Goal: Information Seeking & Learning: Check status

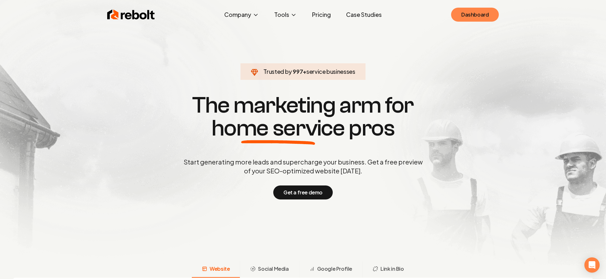
click at [479, 11] on link "Dashboard" at bounding box center [475, 15] width 48 height 14
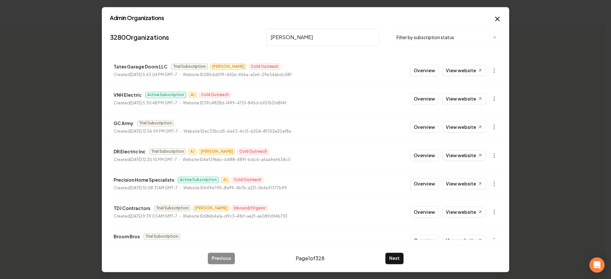
type input "[PERSON_NAME]"
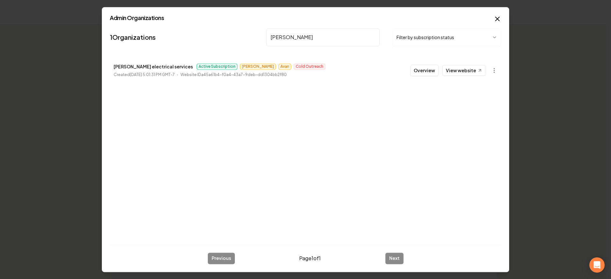
click at [415, 72] on button "Overview" at bounding box center [424, 70] width 28 height 11
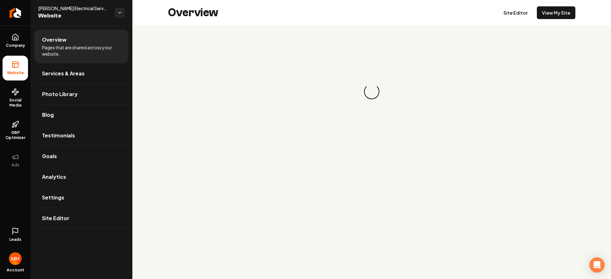
click at [13, 234] on line at bounding box center [13, 233] width 0 height 2
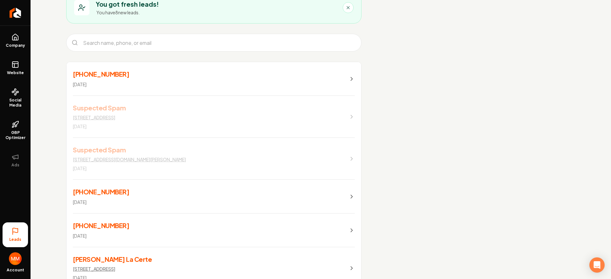
scroll to position [49, 0]
click at [148, 78] on link "[PHONE_NUMBER] [DATE]" at bounding box center [213, 79] width 295 height 34
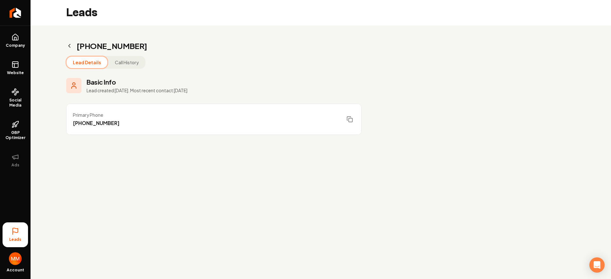
click at [114, 63] on button "Call History" at bounding box center [126, 62] width 37 height 11
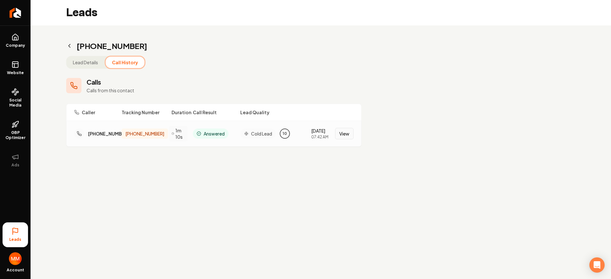
click at [350, 131] on button "View" at bounding box center [344, 133] width 18 height 11
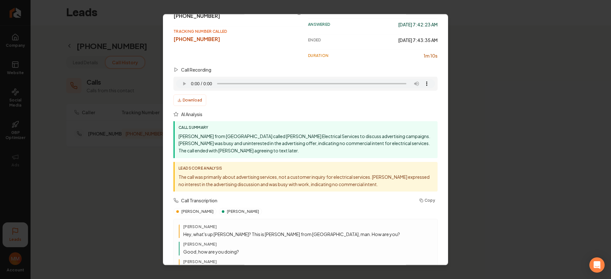
scroll to position [148, 0]
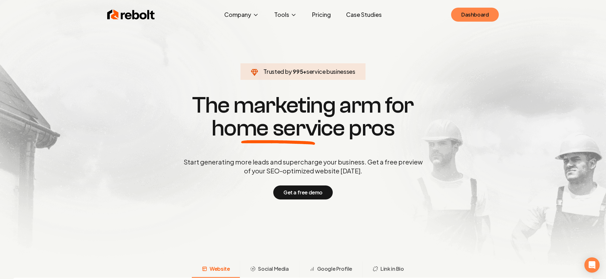
click at [487, 17] on link "Dashboard" at bounding box center [475, 15] width 48 height 14
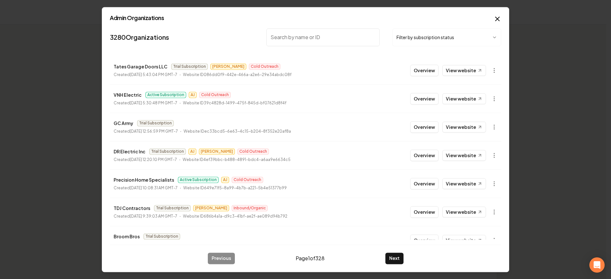
click at [448, 35] on body "Organization Rebolt Site Builder 2696 companies Add New Business Logo Company N…" at bounding box center [303, 139] width 606 height 279
